Goal: Task Accomplishment & Management: Use online tool/utility

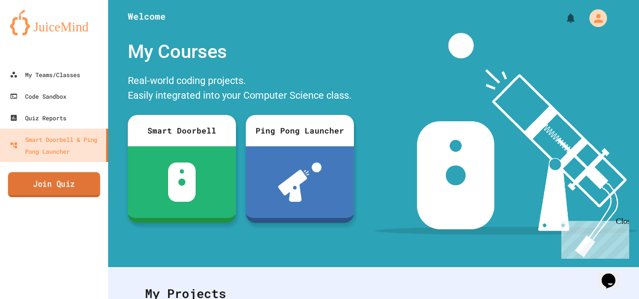
click at [46, 188] on link "Join Quiz" at bounding box center [54, 185] width 92 height 25
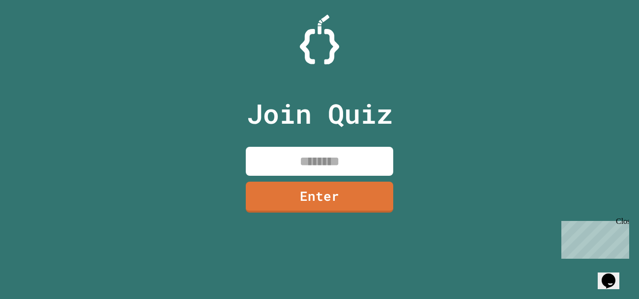
click at [305, 161] on input at bounding box center [319, 161] width 147 height 29
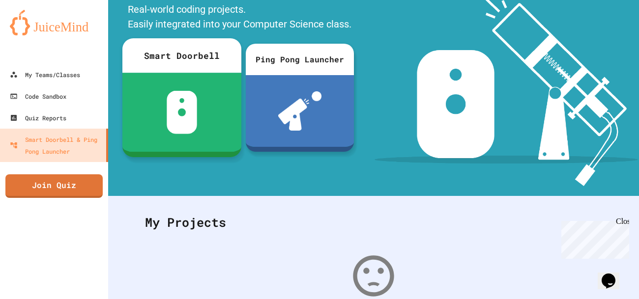
scroll to position [72, 0]
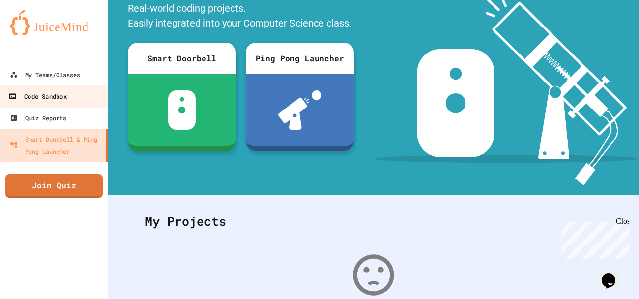
click at [81, 87] on link "Code Sandbox" at bounding box center [55, 96] width 112 height 22
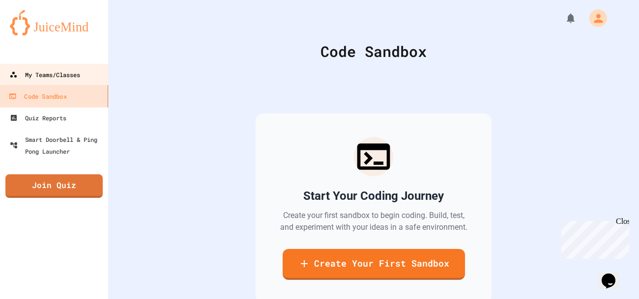
click at [87, 74] on link "My Teams/Classes" at bounding box center [54, 75] width 109 height 22
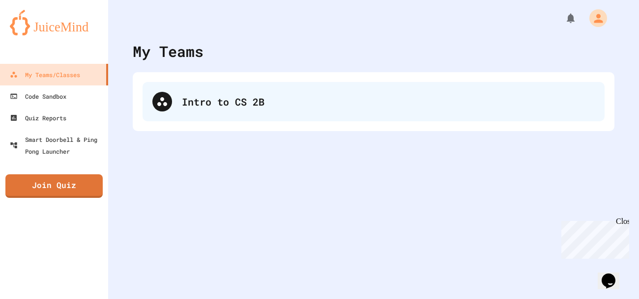
click at [185, 104] on div "Intro to CS 2B" at bounding box center [388, 101] width 413 height 15
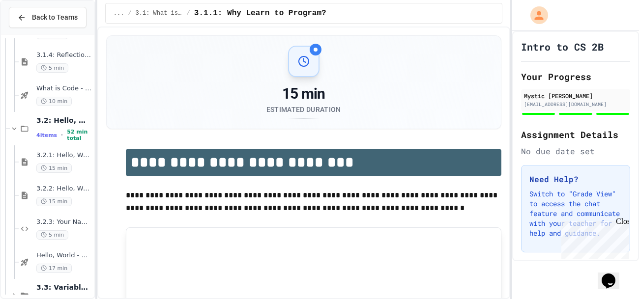
scroll to position [190, 0]
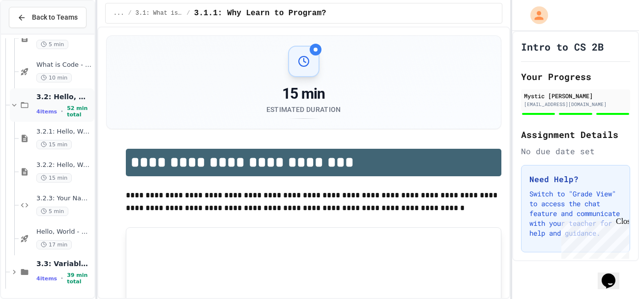
click at [53, 113] on span "4 items" at bounding box center [46, 112] width 21 height 6
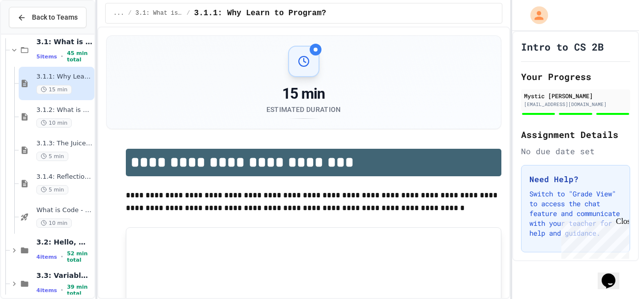
scroll to position [56, 0]
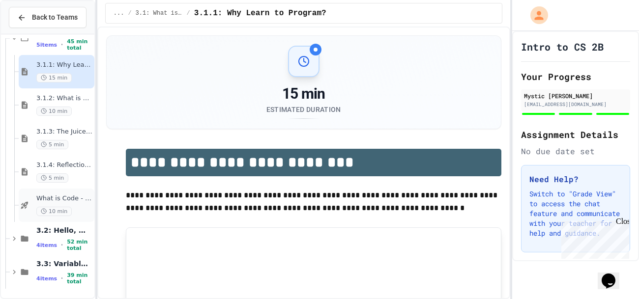
click at [67, 220] on div "What is Code - Quiz 10 min" at bounding box center [57, 205] width 76 height 33
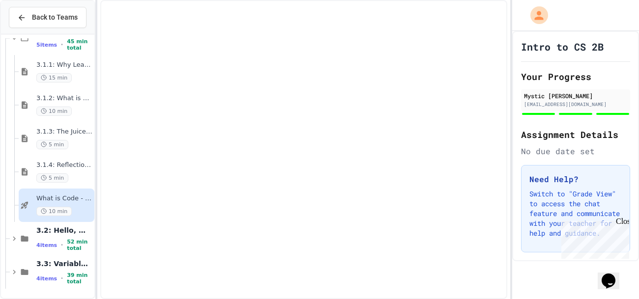
scroll to position [44, 0]
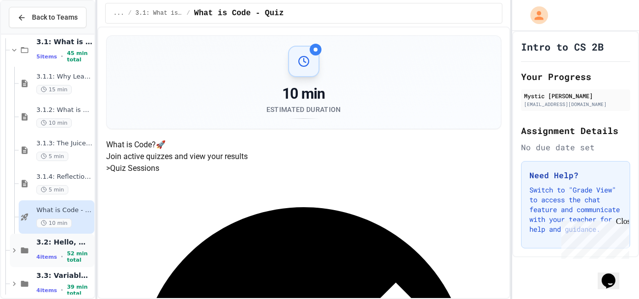
click at [74, 254] on span "52 min total" at bounding box center [80, 257] width 26 height 13
click at [74, 256] on span "52 min total" at bounding box center [80, 257] width 26 height 13
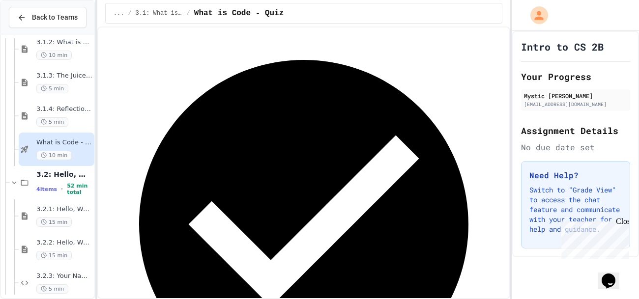
scroll to position [0, 0]
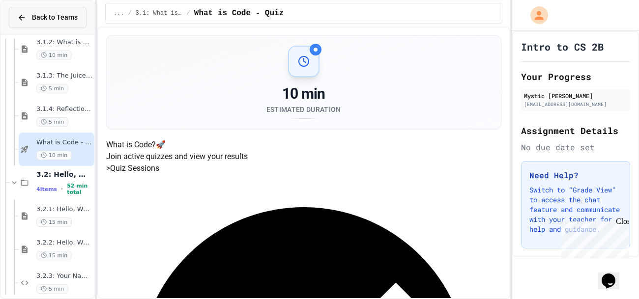
click at [42, 26] on button "Back to Teams" at bounding box center [48, 17] width 78 height 21
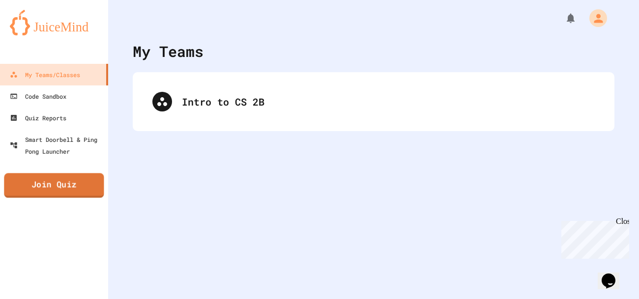
click at [61, 176] on link "Join Quiz" at bounding box center [54, 186] width 100 height 25
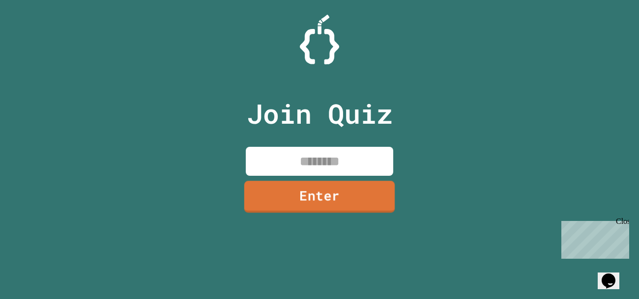
click at [302, 179] on div "Join Quiz Enter" at bounding box center [320, 150] width 166 height 250
click at [297, 170] on input at bounding box center [319, 161] width 147 height 29
click at [332, 160] on input at bounding box center [319, 161] width 147 height 29
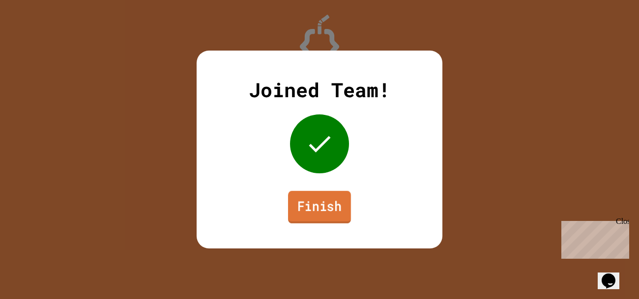
click at [327, 214] on link "Finish" at bounding box center [319, 207] width 63 height 32
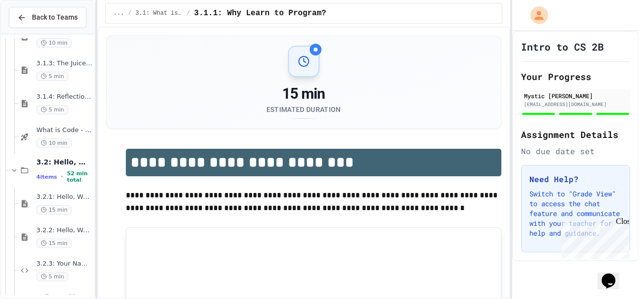
scroll to position [190, 0]
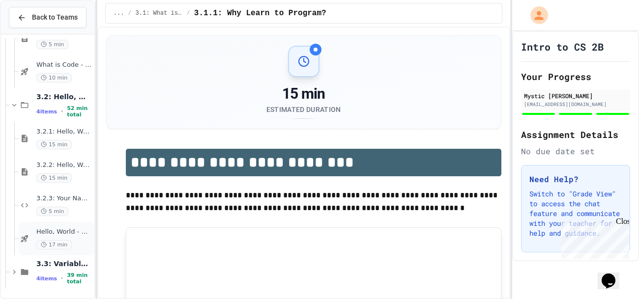
click at [74, 229] on span "Hello, World - Quiz" at bounding box center [64, 232] width 56 height 8
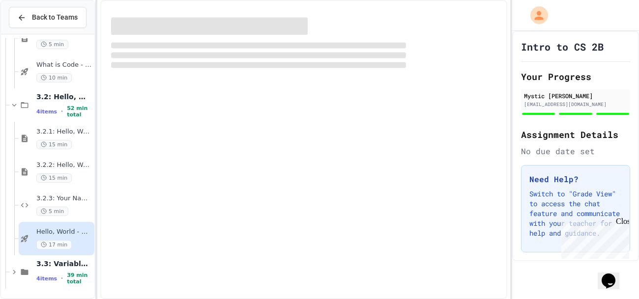
scroll to position [178, 0]
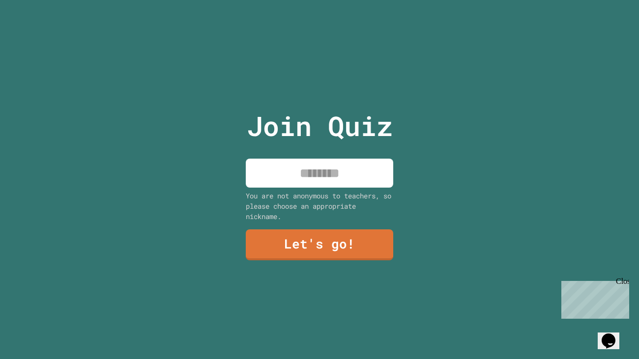
click at [339, 169] on input at bounding box center [319, 173] width 147 height 29
type input "**********"
click at [365, 233] on link "Let's go!" at bounding box center [319, 245] width 147 height 31
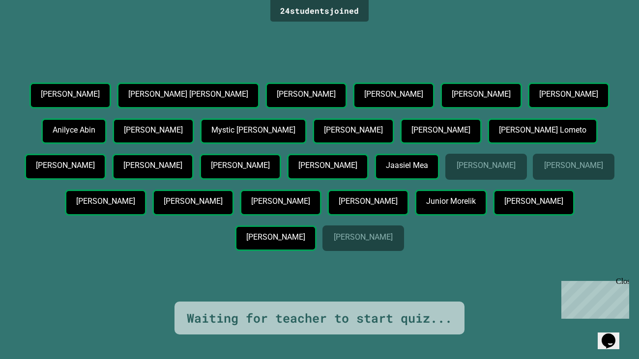
click at [324, 134] on p "[PERSON_NAME]" at bounding box center [353, 130] width 59 height 9
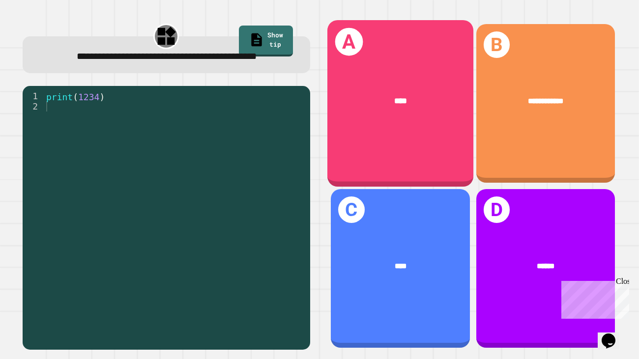
click at [382, 127] on div "A ****" at bounding box center [400, 103] width 146 height 167
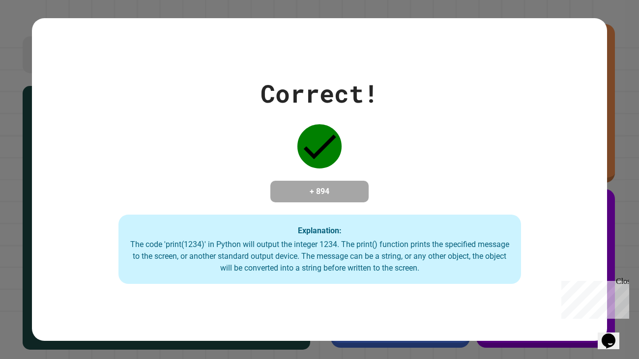
click at [625, 299] on div "Opens Chat This icon Opens the chat window." at bounding box center [614, 324] width 24 height 0
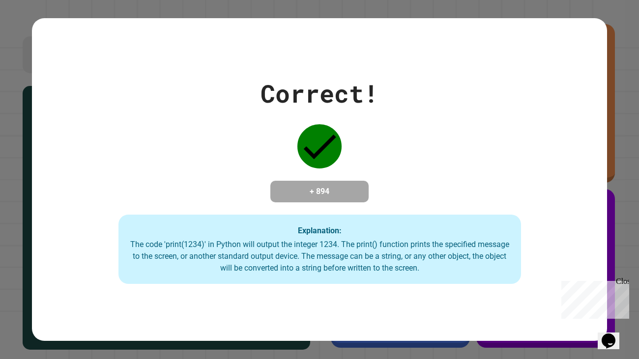
click at [625, 299] on div "Opens Chat This icon Opens the chat window." at bounding box center [614, 324] width 24 height 0
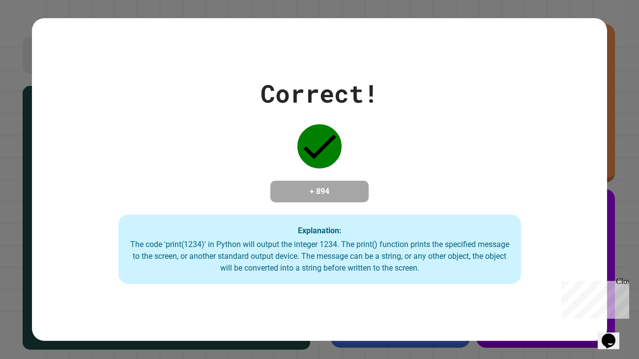
click at [625, 299] on div "Opens Chat This icon Opens the chat window." at bounding box center [614, 324] width 24 height 0
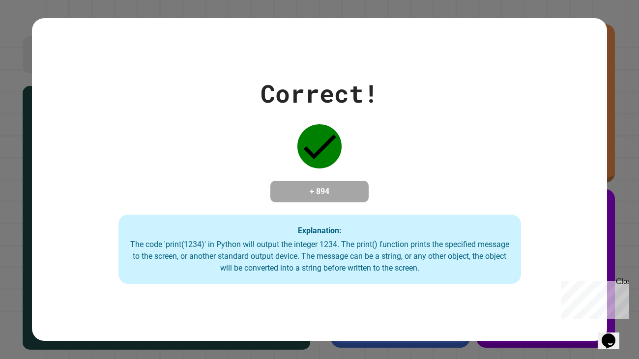
click at [625, 299] on div "Opens Chat This icon Opens the chat window." at bounding box center [614, 324] width 24 height 0
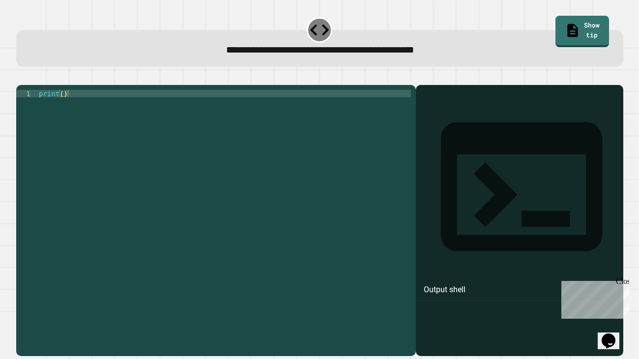
click at [333, 188] on div "print ( )" at bounding box center [224, 215] width 374 height 251
click at [62, 106] on div "print ( )" at bounding box center [224, 215] width 374 height 251
type textarea "**********"
click at [21, 77] on icon "button" at bounding box center [21, 77] width 0 height 0
click at [60, 104] on div "print ( )" at bounding box center [224, 215] width 375 height 251
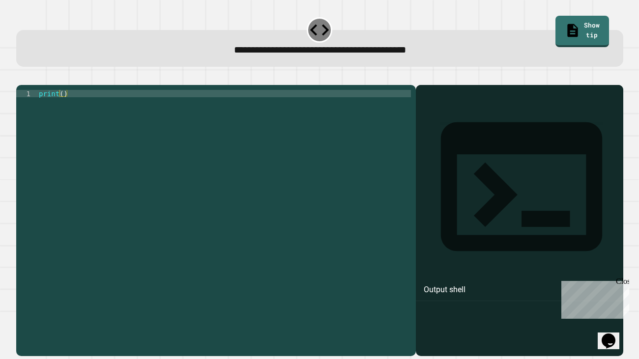
click at [63, 103] on div "1 print ( ) XXXXXXXXXXXXXXXXXXXXXXXXXXXXXXXXXXXXXXXXXXXXXXXXXXXXXXXXXXXXXXXXXXX…" at bounding box center [216, 220] width 400 height 271
click at [63, 105] on div "print ( )" at bounding box center [224, 215] width 375 height 251
type textarea "**********"
click at [21, 77] on icon "button" at bounding box center [21, 77] width 0 height 0
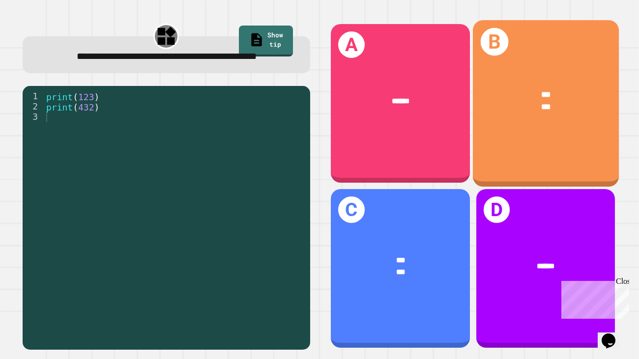
click at [564, 114] on div "*** ***" at bounding box center [545, 100] width 146 height 57
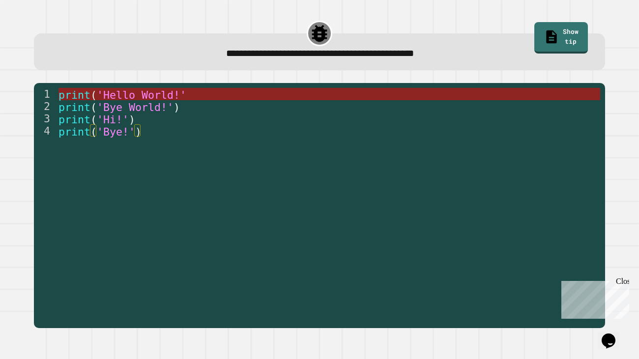
click at [184, 92] on span "'Hello World!'" at bounding box center [141, 94] width 89 height 12
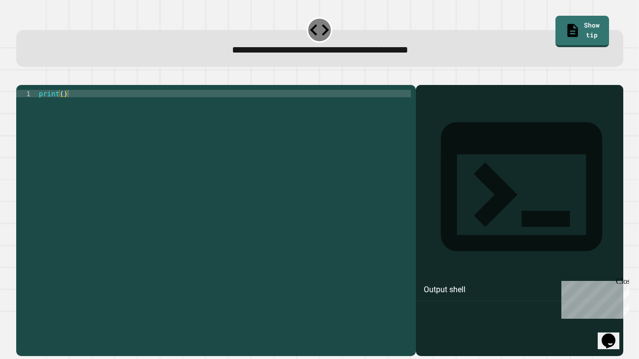
click at [184, 85] on div at bounding box center [319, 79] width 607 height 12
click at [181, 102] on div "1 print ( ) XXXXXXXXXXXXXXXXXXXXXXXXXXXXXXXXXXXXXXXXXXXXXXXXXXXXXXXXXXXXXXXXXXX…" at bounding box center [216, 220] width 400 height 271
click at [65, 107] on div "print ( )" at bounding box center [224, 215] width 374 height 251
click at [62, 107] on div "print ( )" at bounding box center [224, 215] width 374 height 251
type textarea "**********"
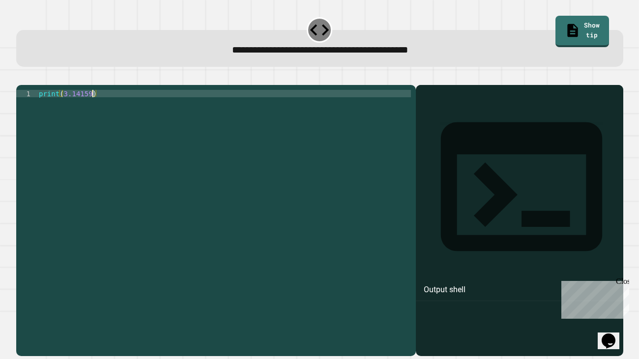
click at [21, 77] on icon "button" at bounding box center [21, 77] width 0 height 0
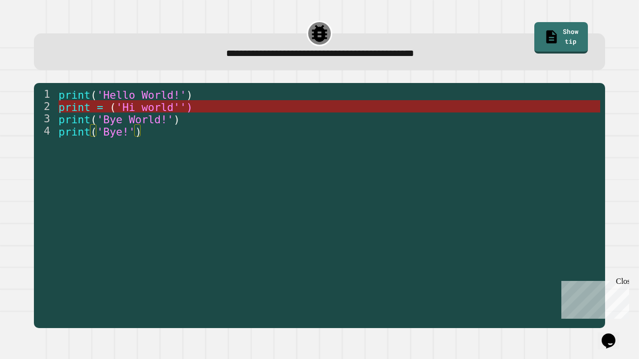
click at [144, 107] on span "'Hi world'')" at bounding box center [154, 107] width 77 height 12
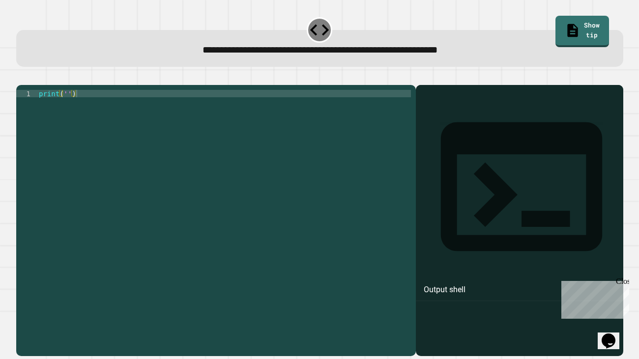
click at [63, 108] on div "print ( '' )" at bounding box center [224, 215] width 374 height 251
click at [66, 107] on div "print ( '' )" at bounding box center [224, 215] width 374 height 251
click at [30, 84] on icon "button" at bounding box center [27, 83] width 5 height 7
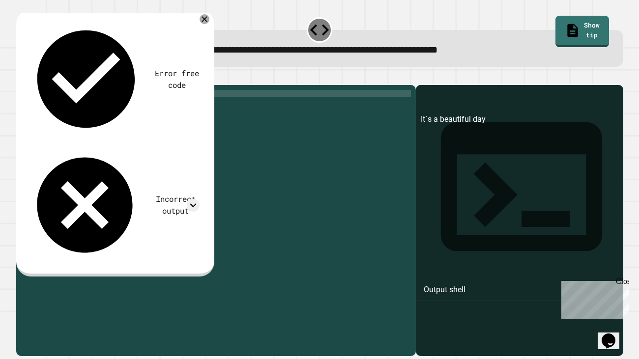
click at [80, 107] on div "print ( 'It´s a beautiful day' )" at bounding box center [224, 215] width 374 height 251
type textarea "**********"
click at [21, 77] on button "button" at bounding box center [21, 77] width 0 height 0
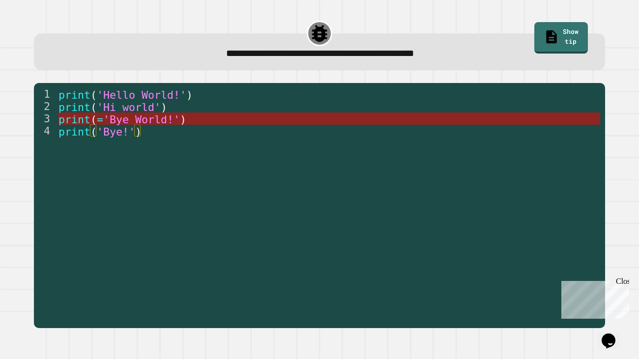
click at [136, 120] on span "'Bye World!'" at bounding box center [141, 119] width 77 height 12
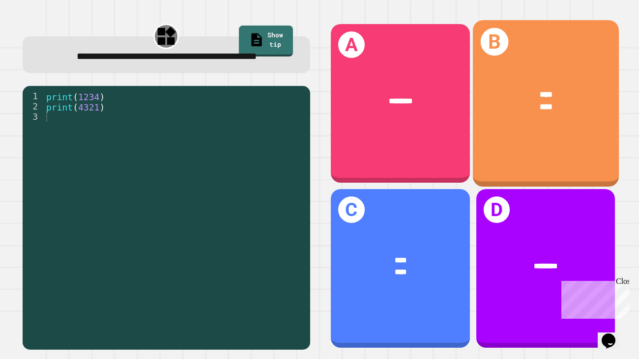
click at [584, 129] on div "**** ****" at bounding box center [545, 100] width 146 height 57
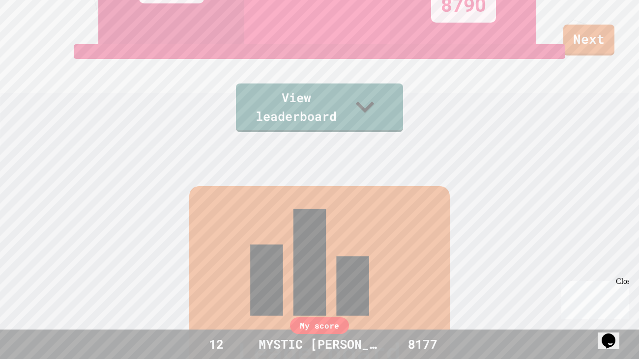
scroll to position [190, 0]
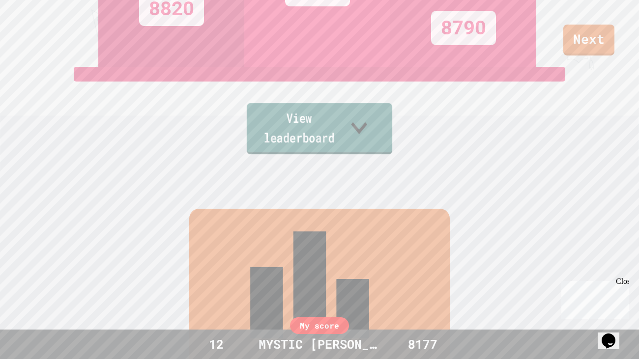
click at [323, 123] on link "View leaderboard" at bounding box center [320, 128] width 146 height 51
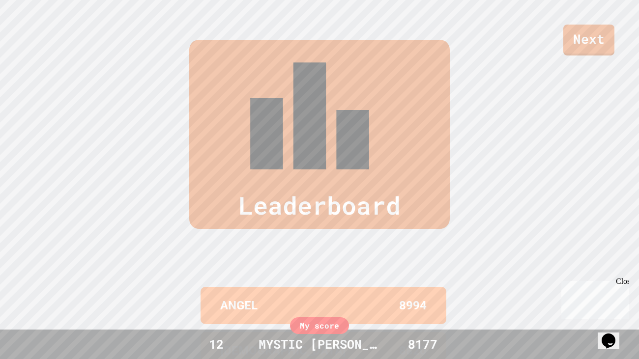
scroll to position [405, 0]
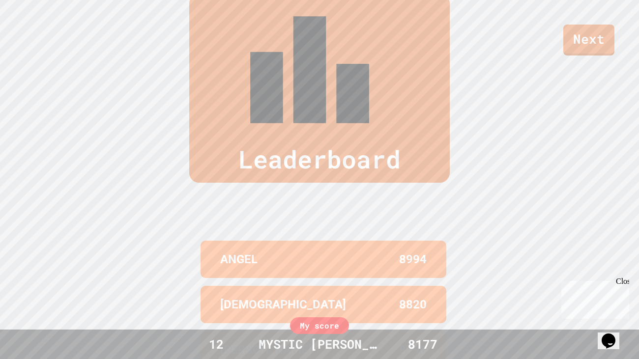
click at [312, 299] on div "MYSTIC [PERSON_NAME]" at bounding box center [320, 344] width 142 height 19
click at [587, 40] on link "Next" at bounding box center [589, 39] width 48 height 32
